Goal: Task Accomplishment & Management: Use online tool/utility

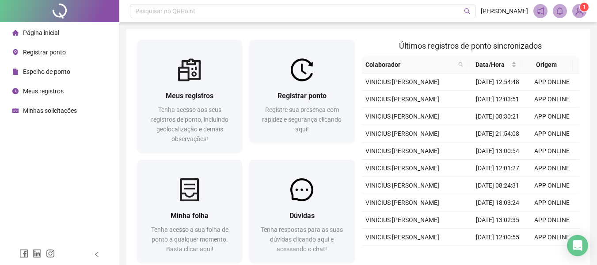
click at [48, 52] on span "Registrar ponto" at bounding box center [44, 52] width 43 height 7
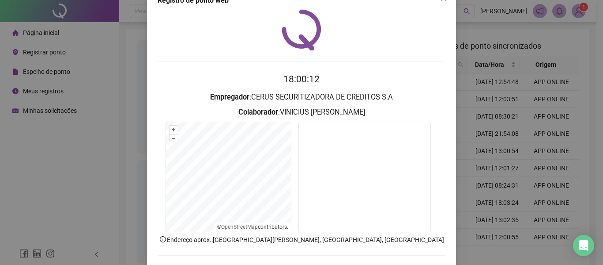
scroll to position [44, 0]
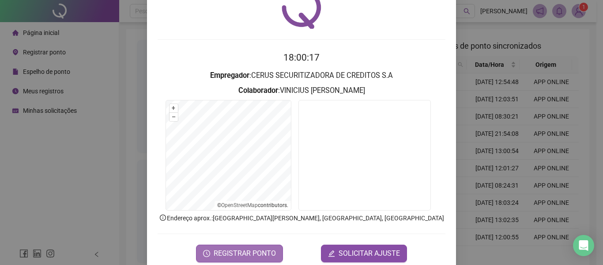
click at [228, 252] on span "REGISTRAR PONTO" at bounding box center [245, 253] width 62 height 11
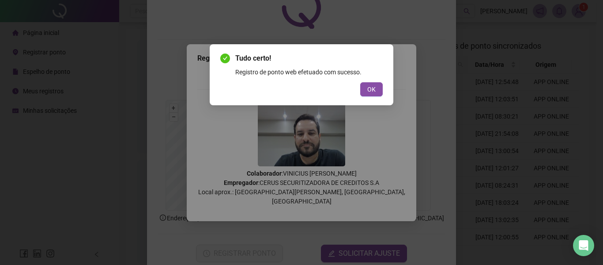
click at [370, 80] on div "Tudo certo! Registro de ponto web efetuado com sucesso. OK" at bounding box center [301, 74] width 163 height 43
click at [370, 91] on span "OK" at bounding box center [371, 89] width 8 height 10
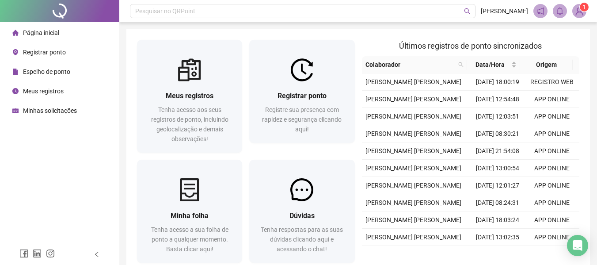
click at [50, 53] on span "Registrar ponto" at bounding box center [44, 52] width 43 height 7
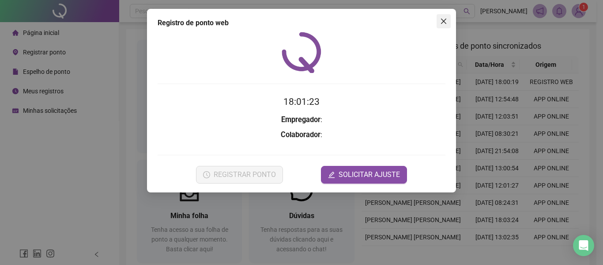
click at [444, 21] on icon "close" at bounding box center [443, 21] width 5 height 5
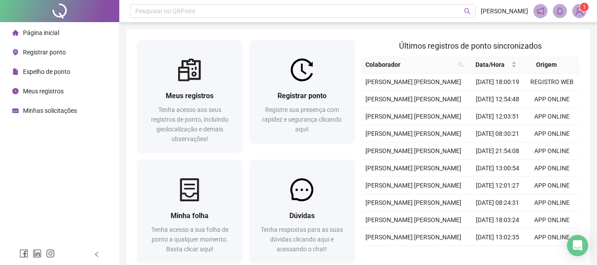
click at [53, 70] on span "Espelho de ponto" at bounding box center [46, 71] width 47 height 7
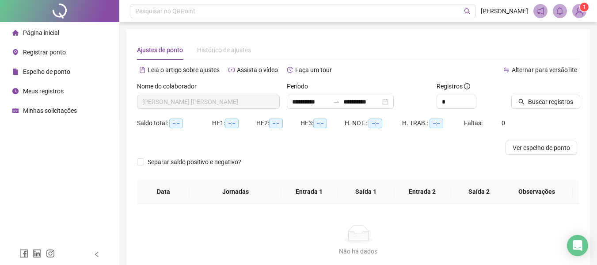
type input "**********"
